Goal: Transaction & Acquisition: Purchase product/service

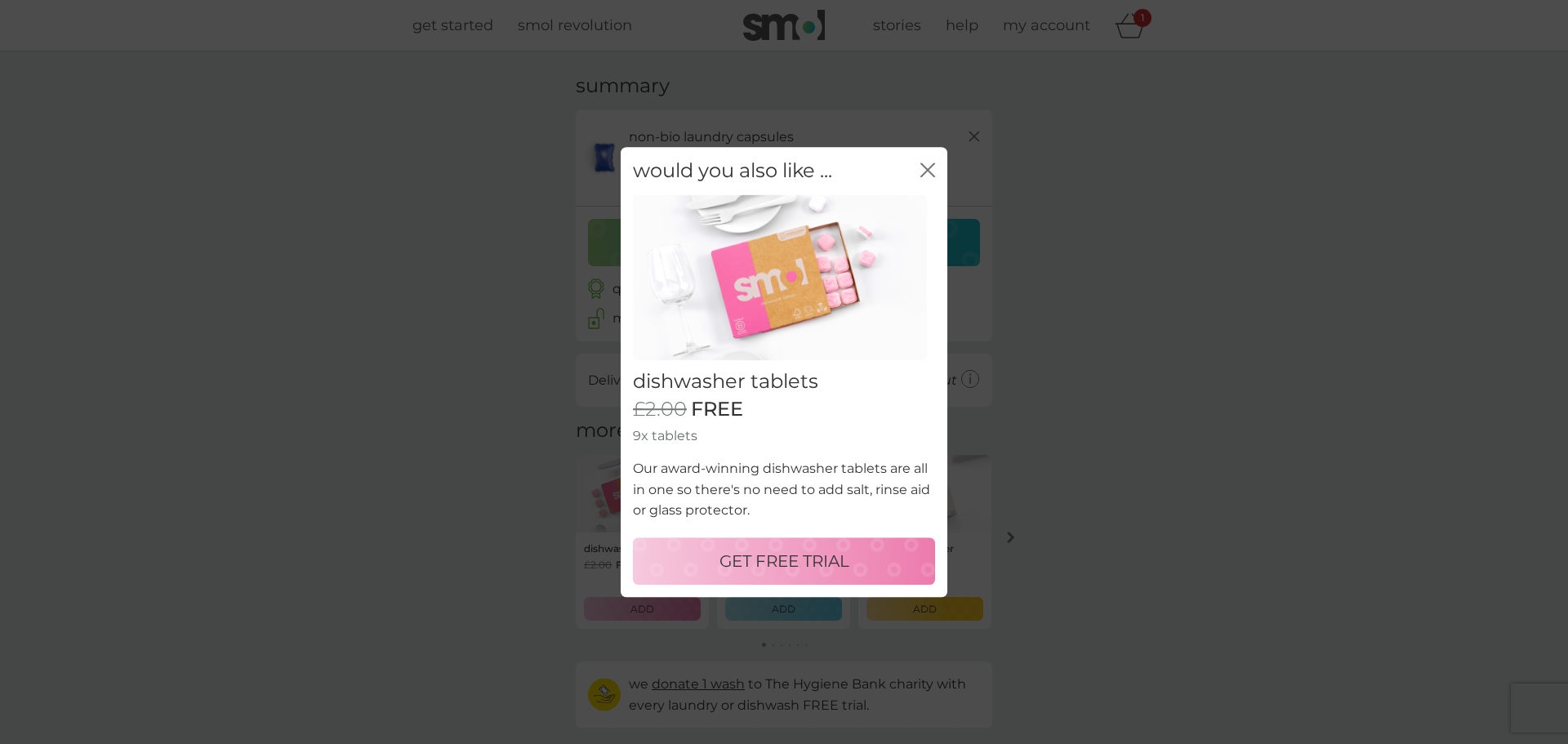
click at [928, 170] on icon "close" at bounding box center [931, 170] width 7 height 13
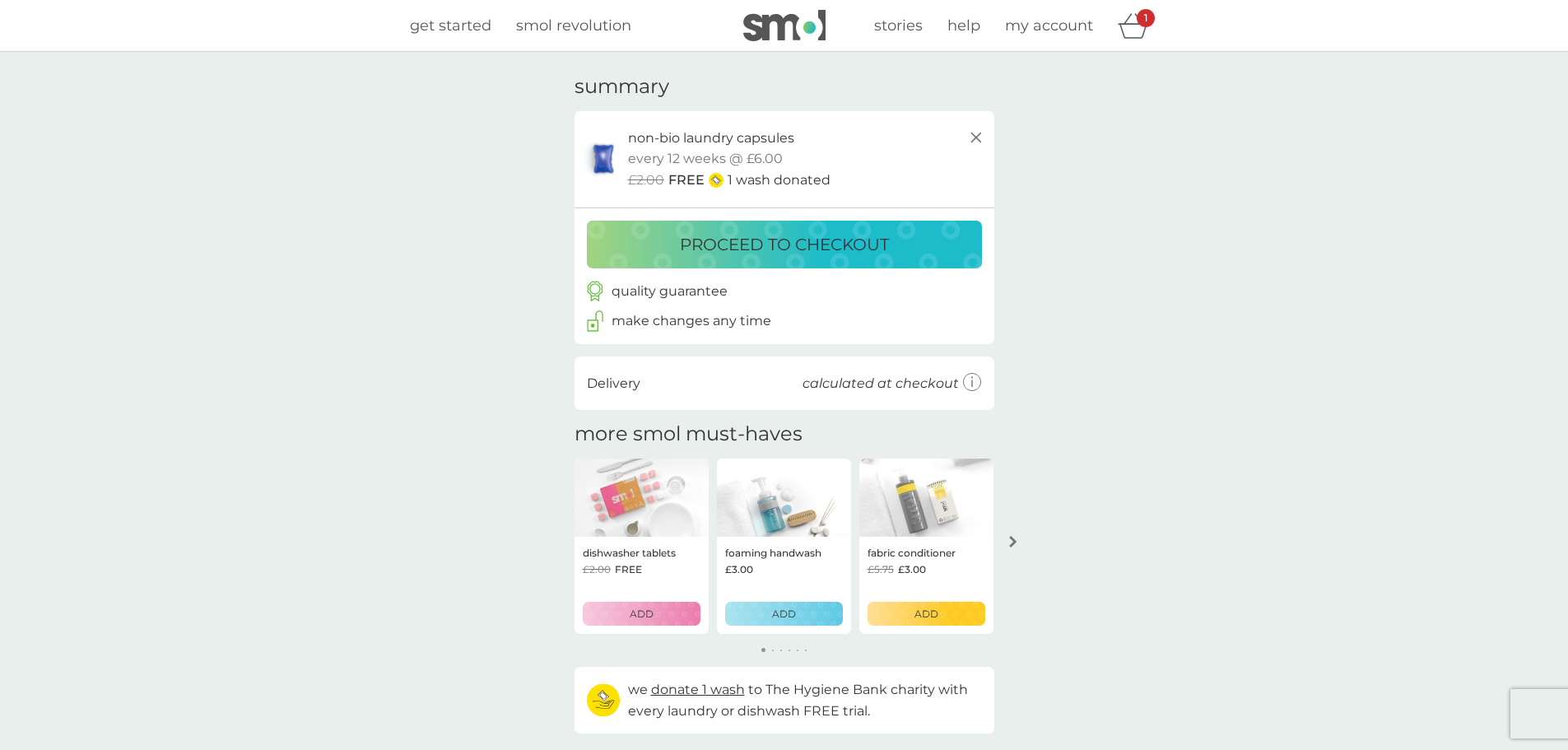
click at [871, 243] on p "proceed to checkout" at bounding box center [785, 244] width 209 height 26
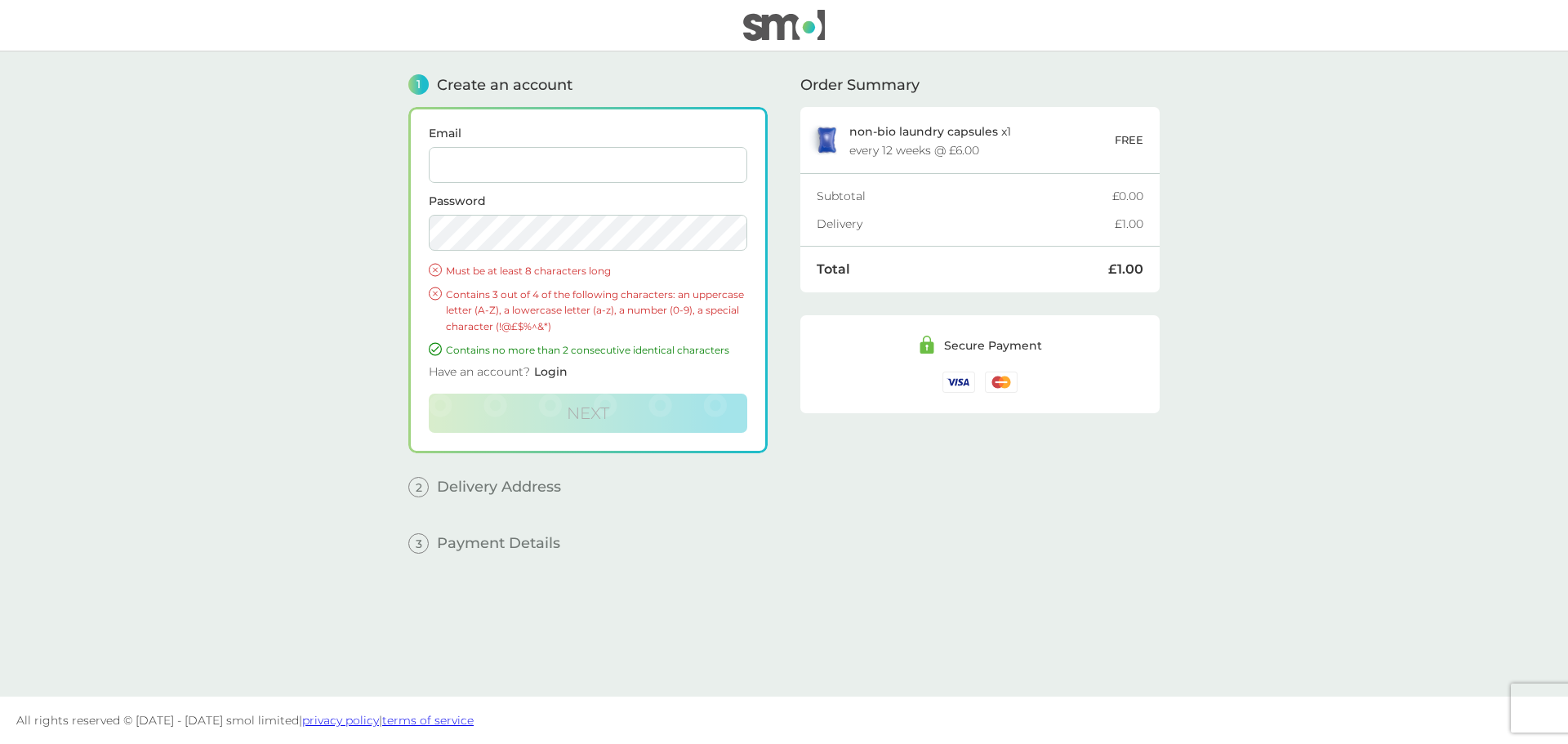
click at [626, 169] on input "Email" at bounding box center [587, 165] width 318 height 36
type input "stephanie.cloud25@outlook.com"
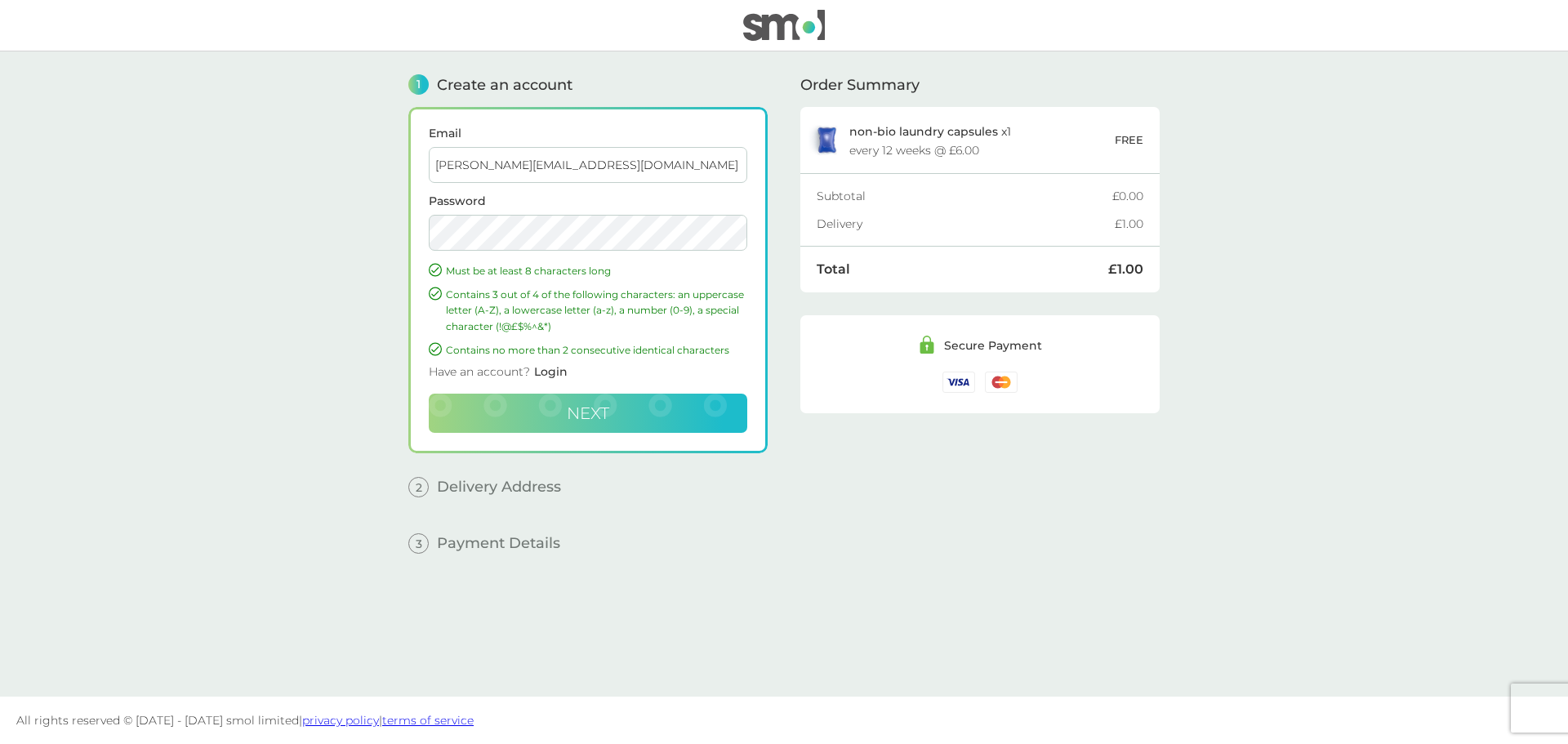
click at [647, 416] on button "Next" at bounding box center [587, 413] width 318 height 39
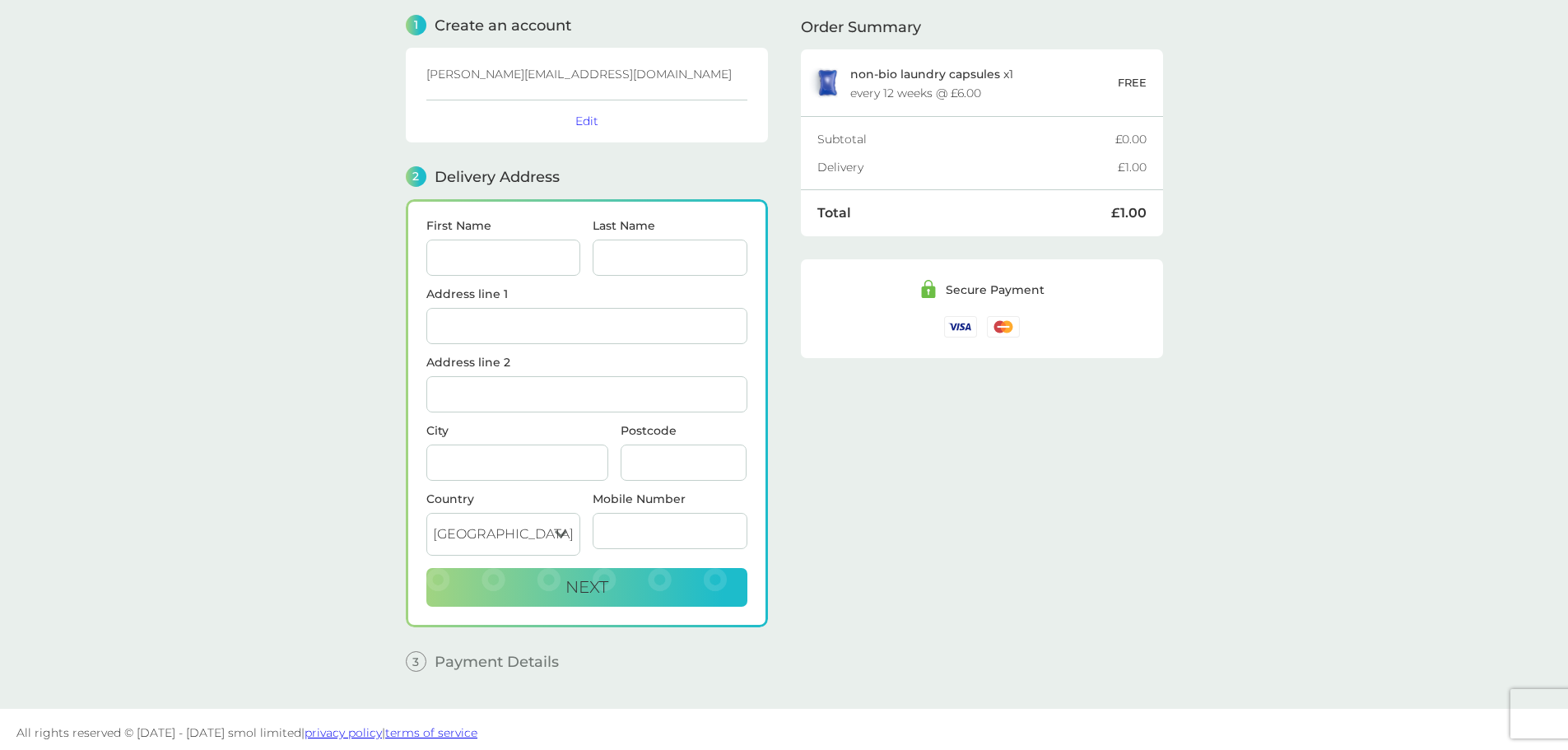
scroll to position [67, 0]
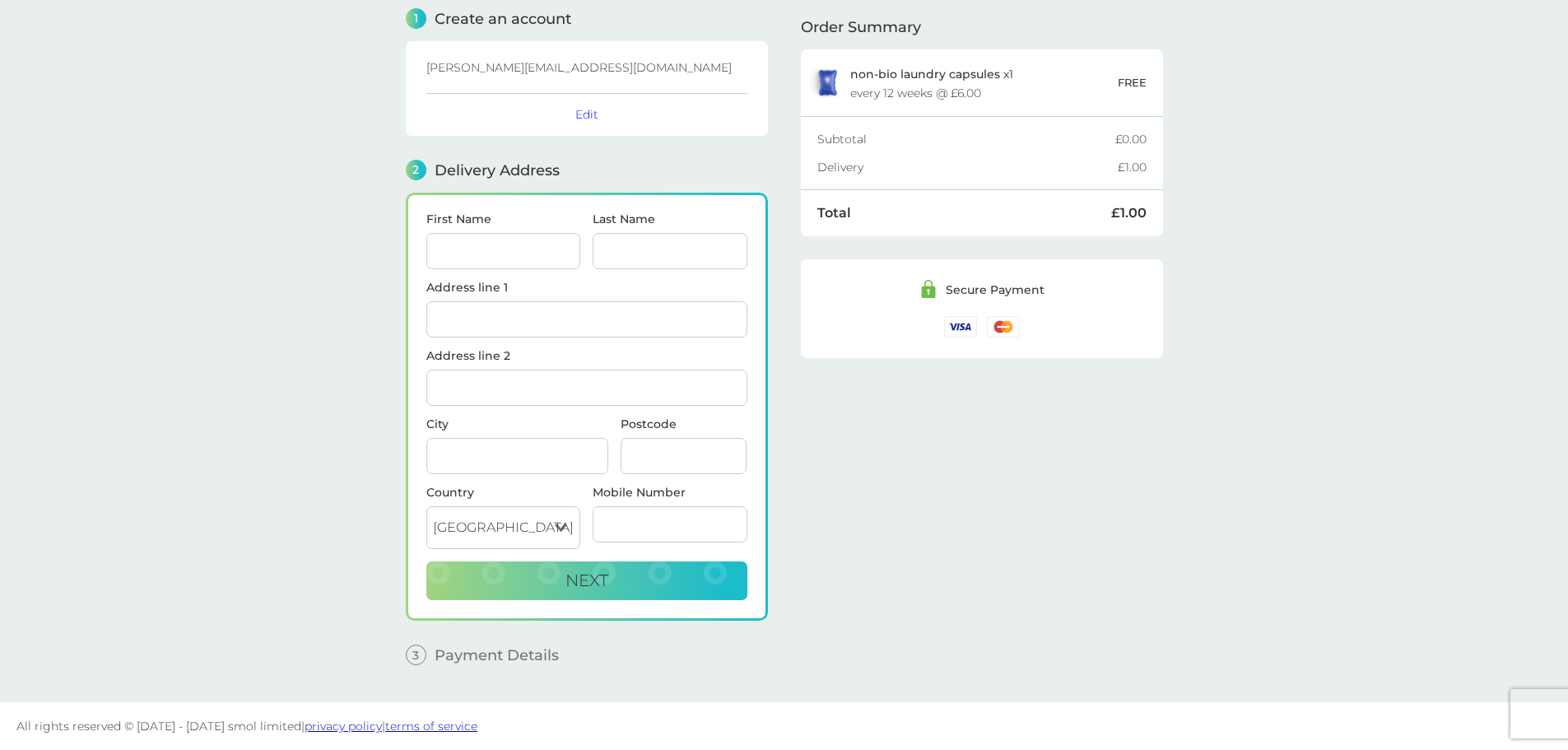
click at [520, 258] on input "First Name" at bounding box center [503, 251] width 155 height 36
type input "[PERSON_NAME]"
type input "[STREET_ADDRESS]"
type input "Smollett Street"
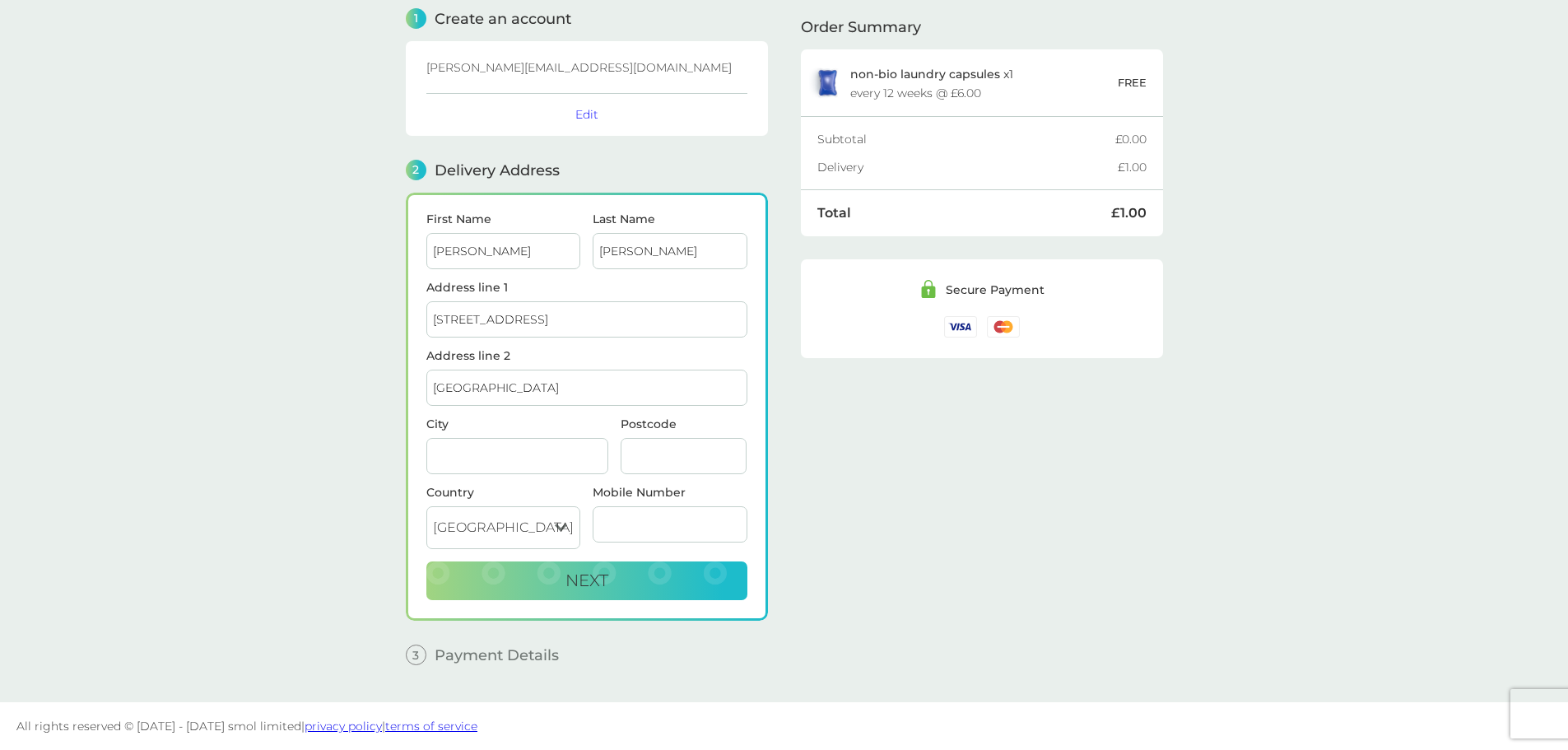
type input "[GEOGRAPHIC_DATA]"
type input "G83 0DS"
type input "07564537639"
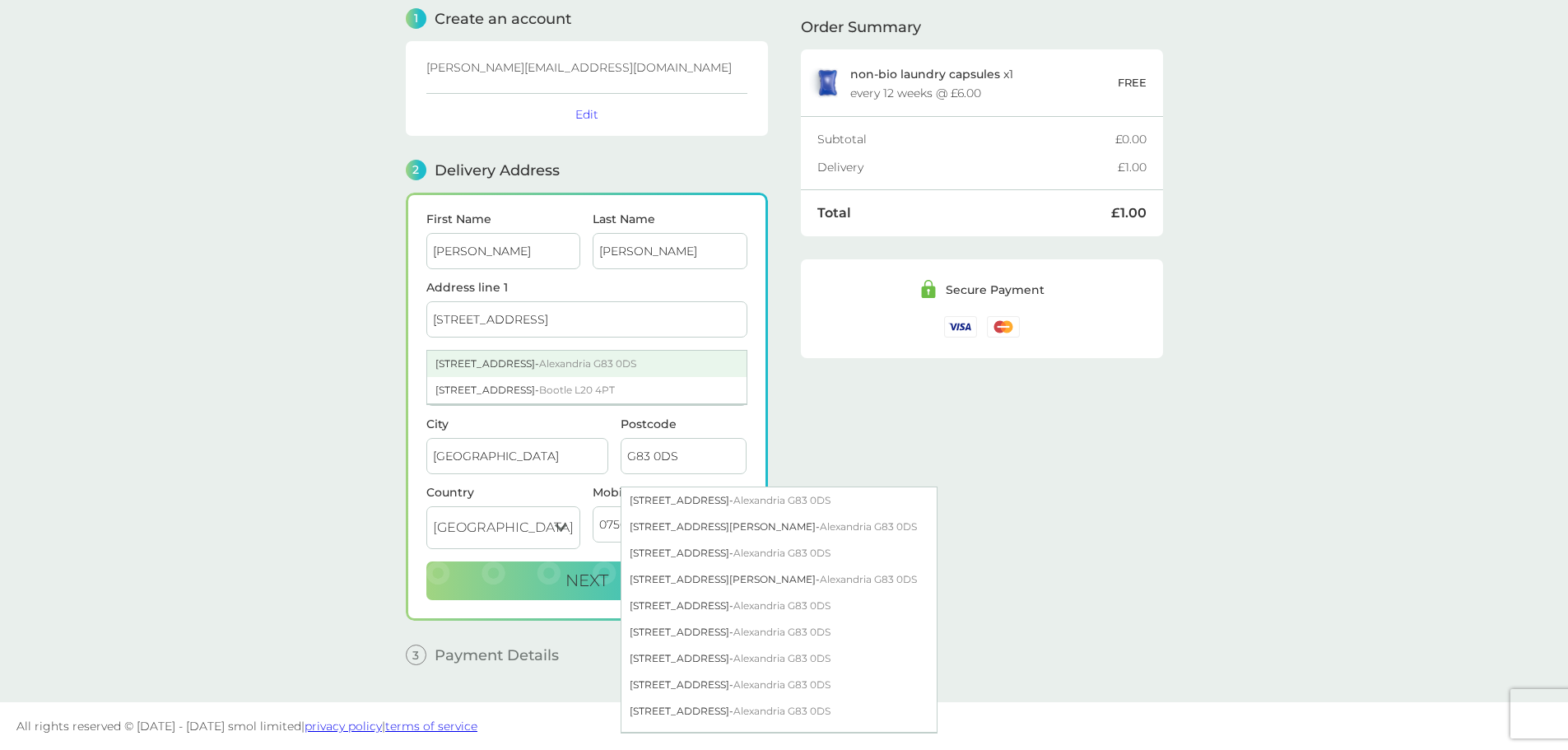
click at [616, 364] on span "Alexandria G83 0DS" at bounding box center [588, 364] width 97 height 13
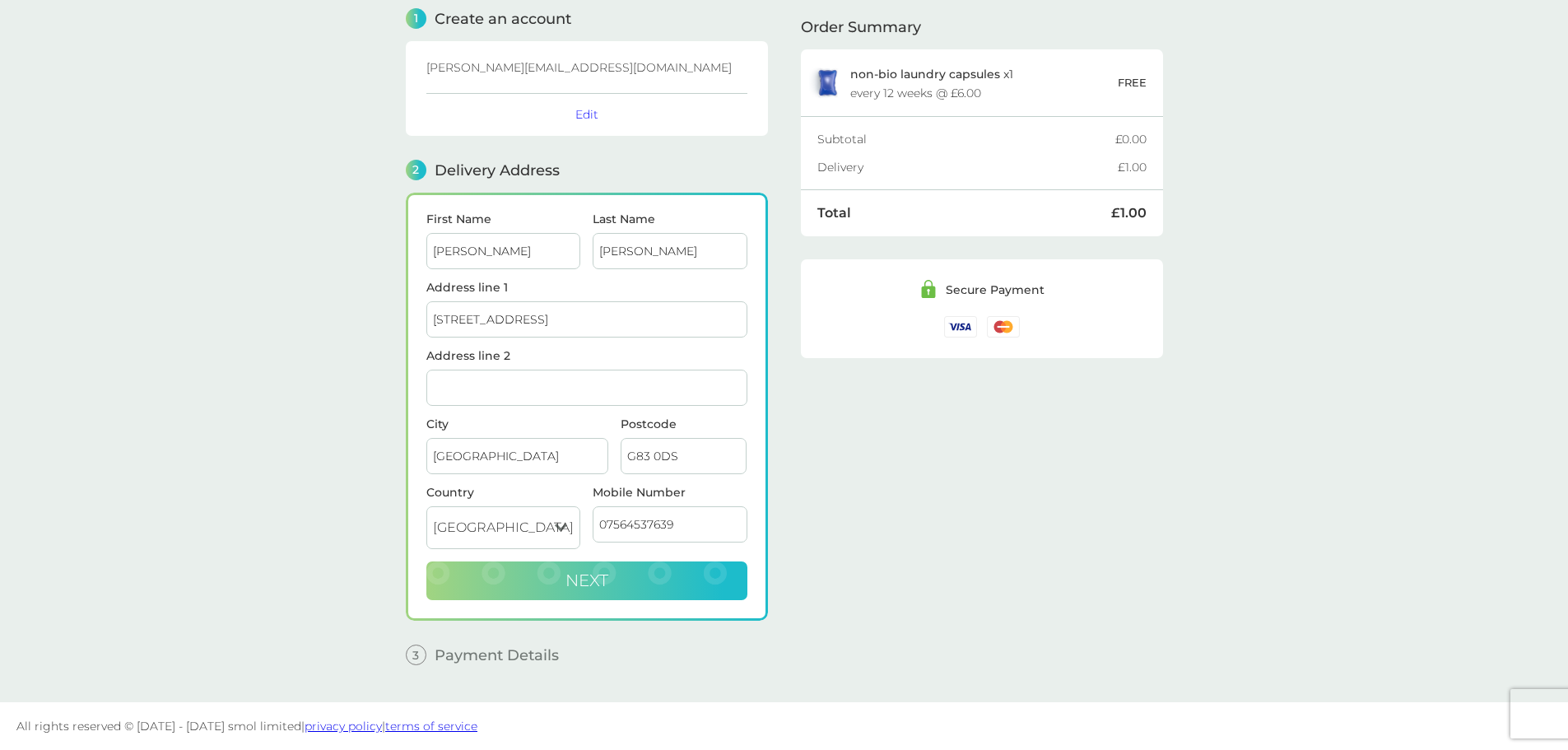
click at [588, 583] on span "Next" at bounding box center [586, 581] width 43 height 20
checkbox input "true"
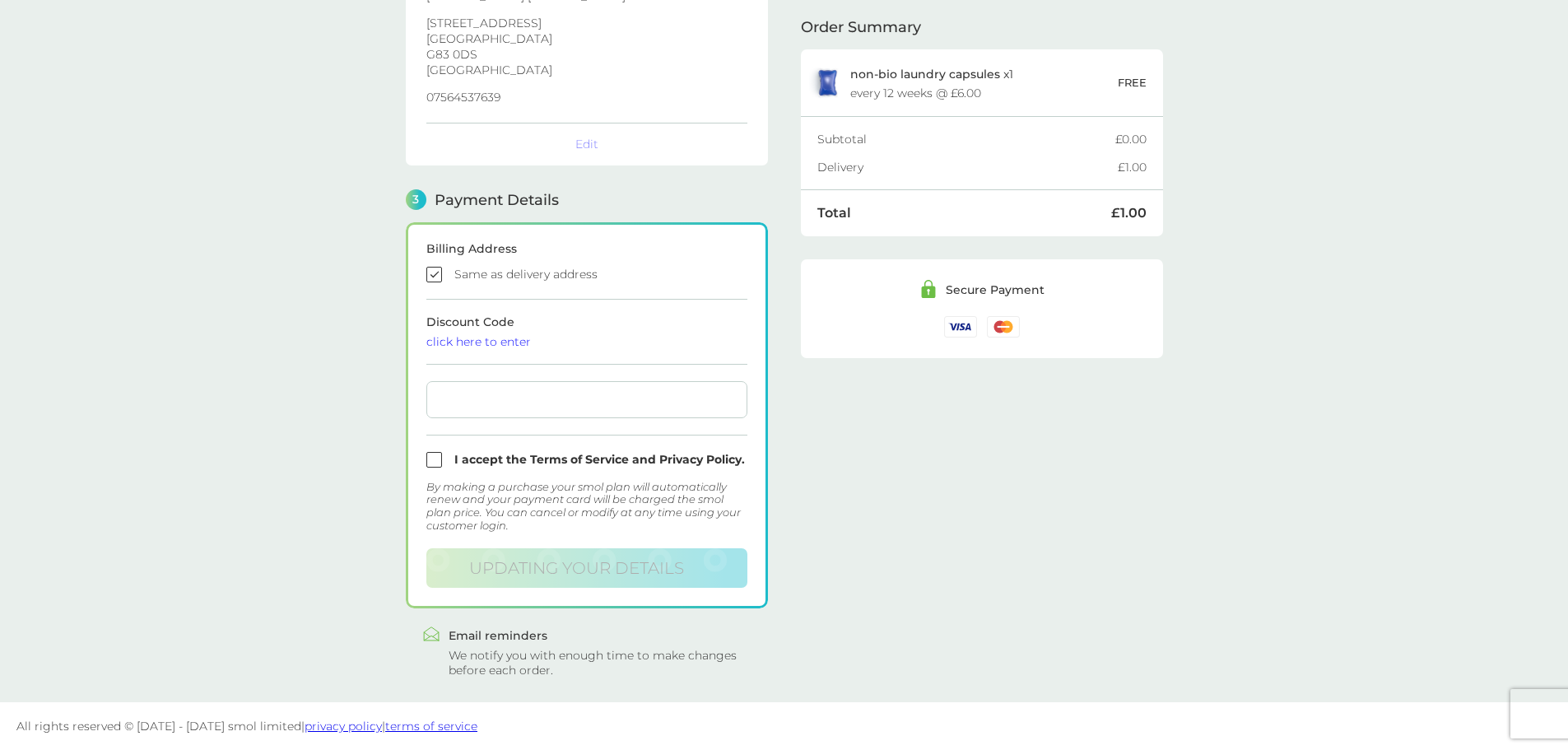
scroll to position [294, 0]
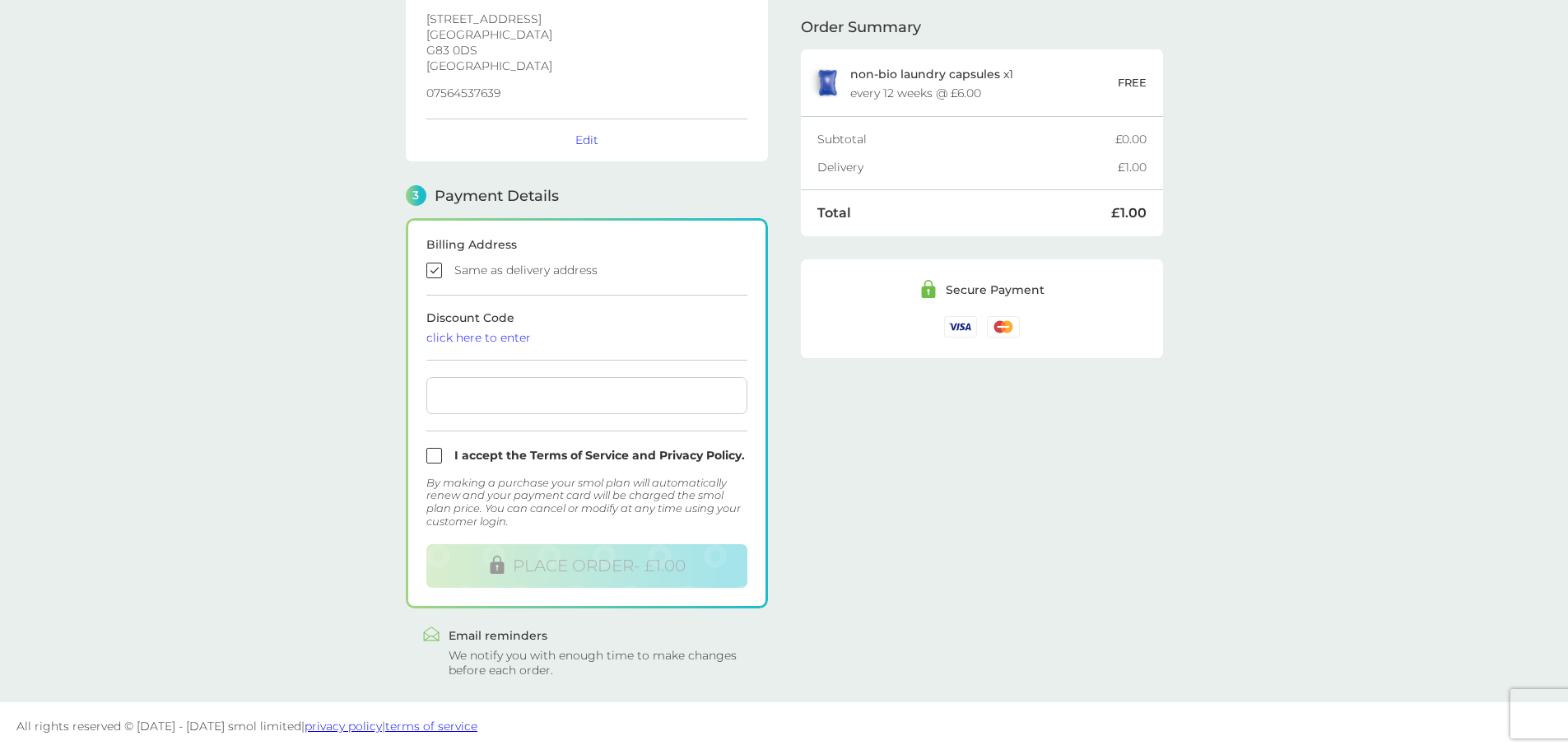
click at [436, 457] on input "checkbox" at bounding box center [586, 456] width 321 height 16
checkbox input "true"
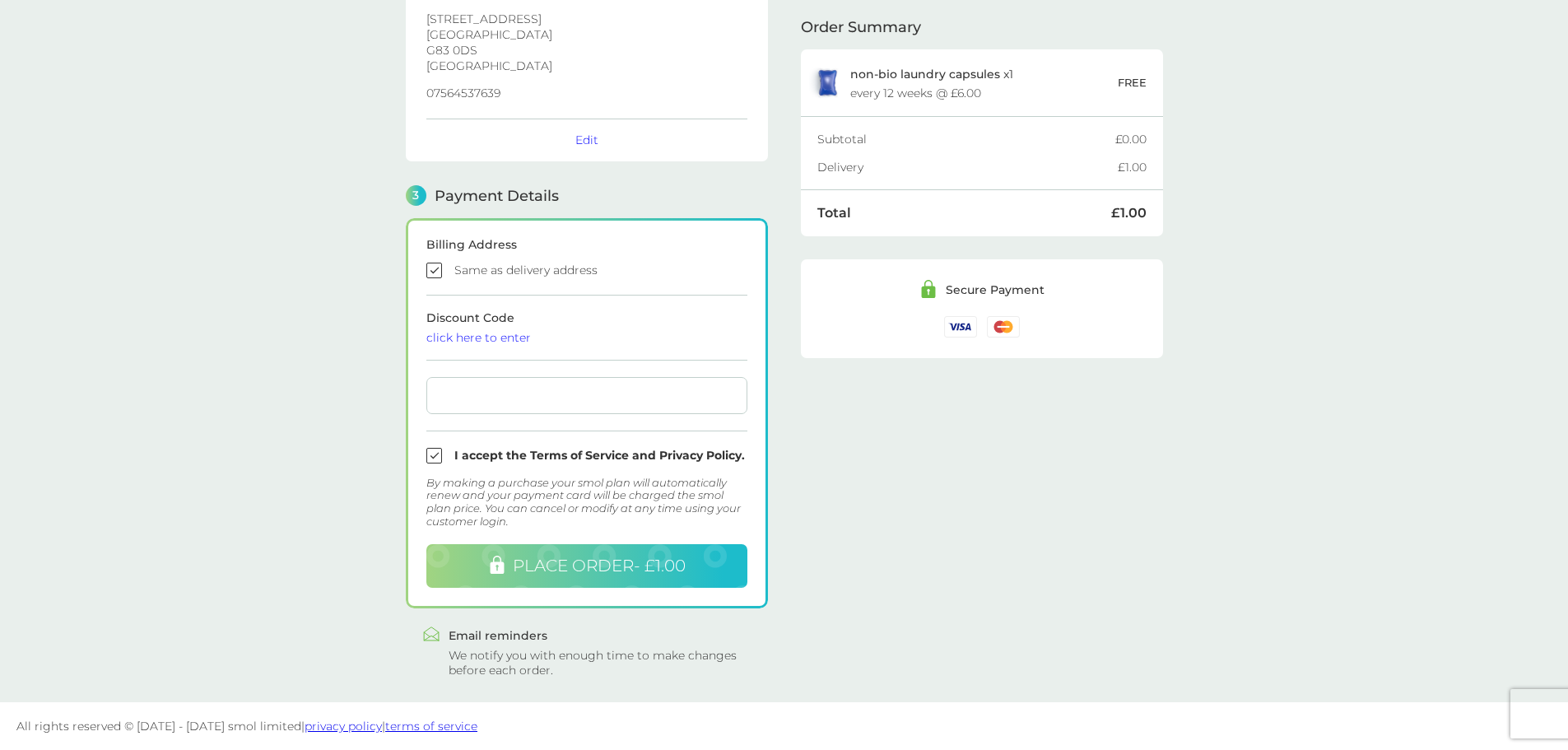
click at [580, 570] on span "PLACE ORDER - £1.00" at bounding box center [599, 566] width 173 height 20
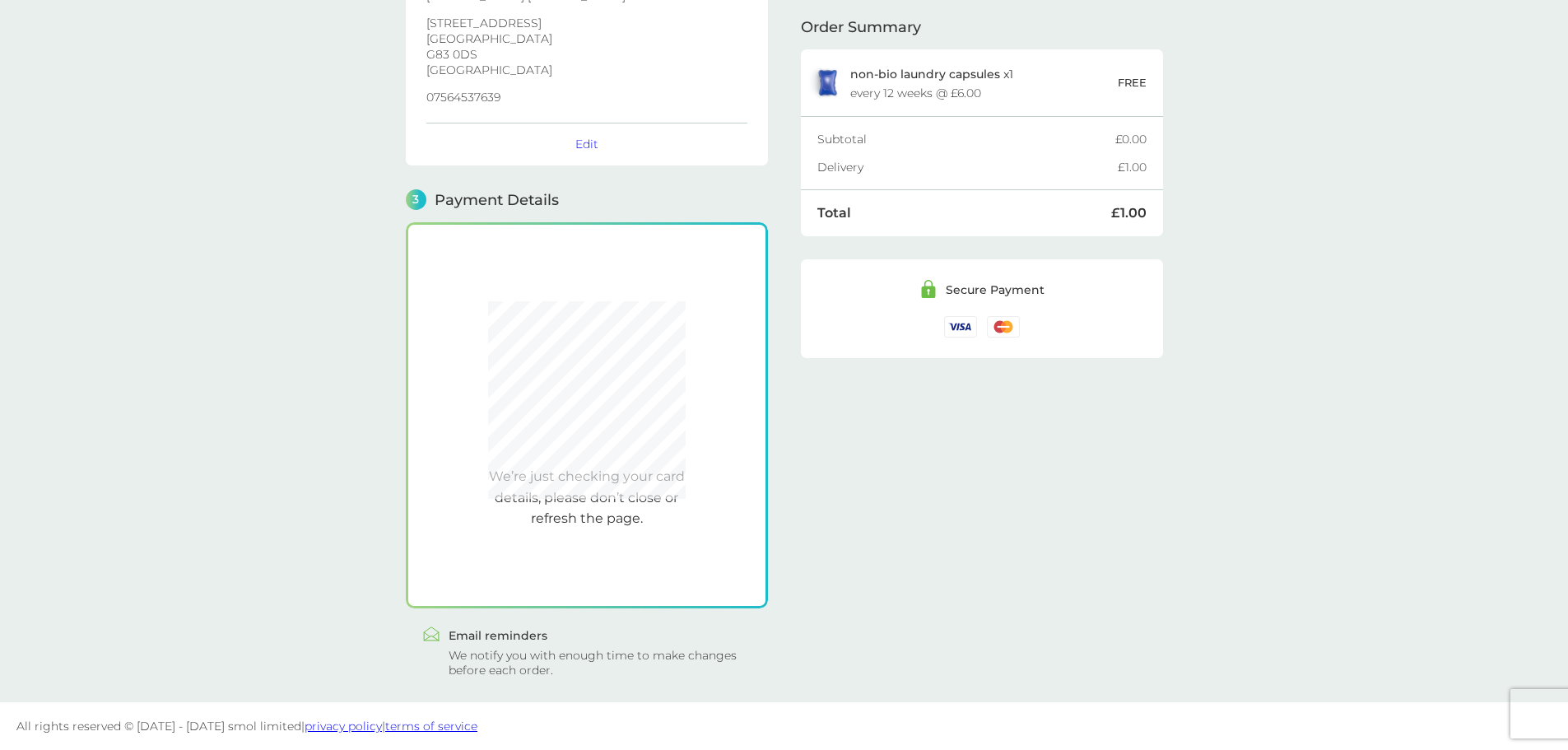
scroll to position [290, 0]
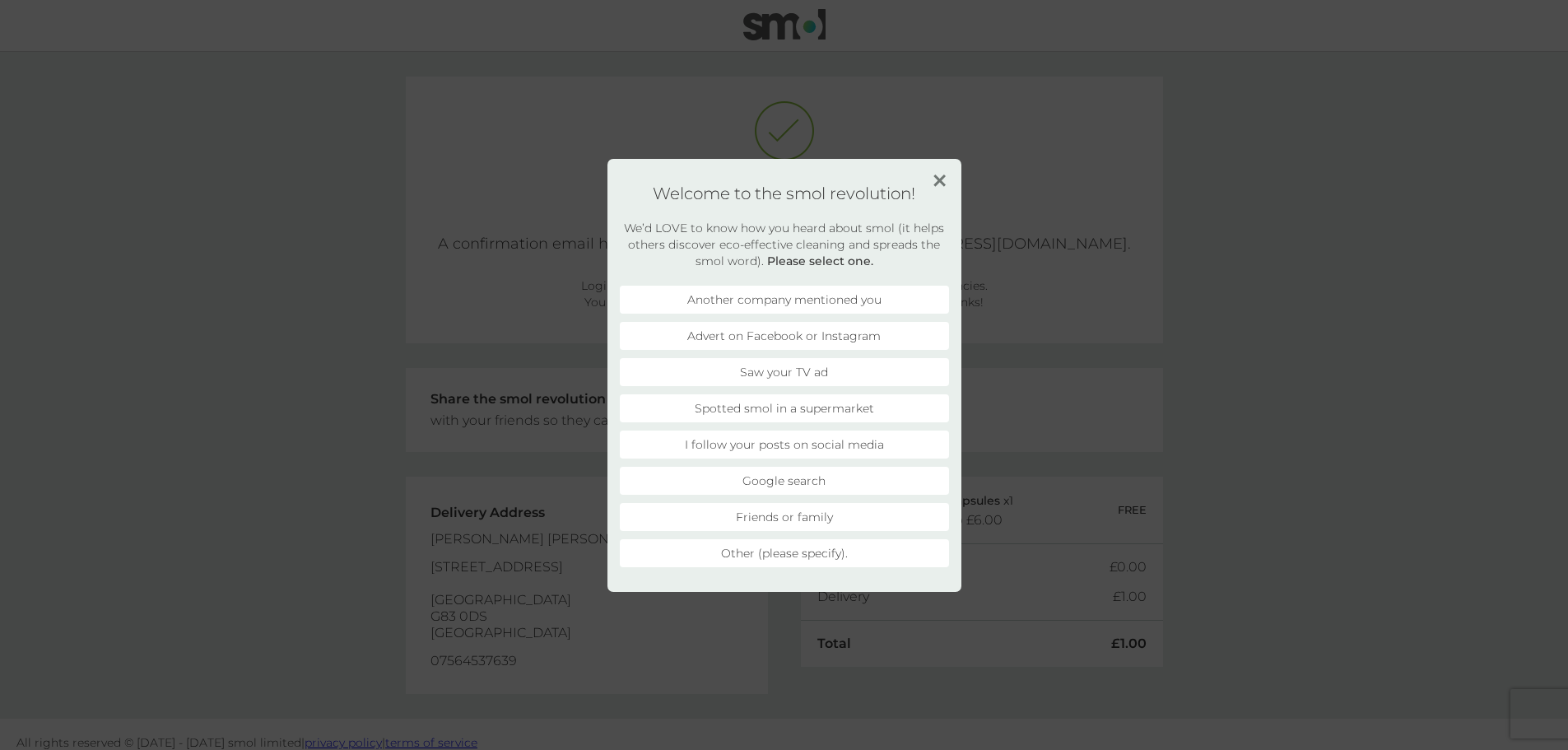
click at [943, 183] on img at bounding box center [939, 180] width 13 height 13
